Goal: Task Accomplishment & Management: Manage account settings

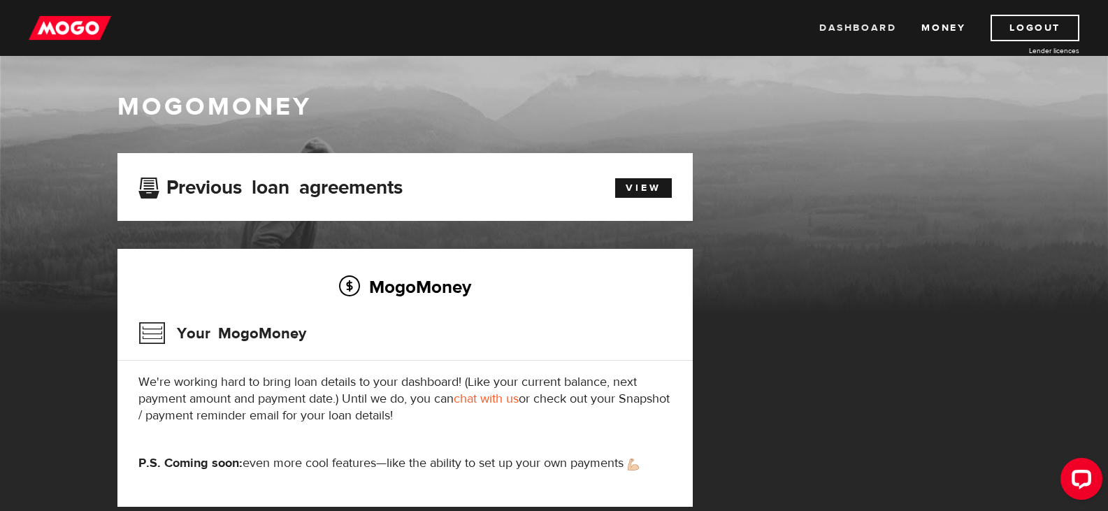
click at [860, 30] on link "Dashboard" at bounding box center [858, 28] width 77 height 27
click at [1026, 20] on link "Logout" at bounding box center [1035, 28] width 89 height 27
